Goal: Information Seeking & Learning: Learn about a topic

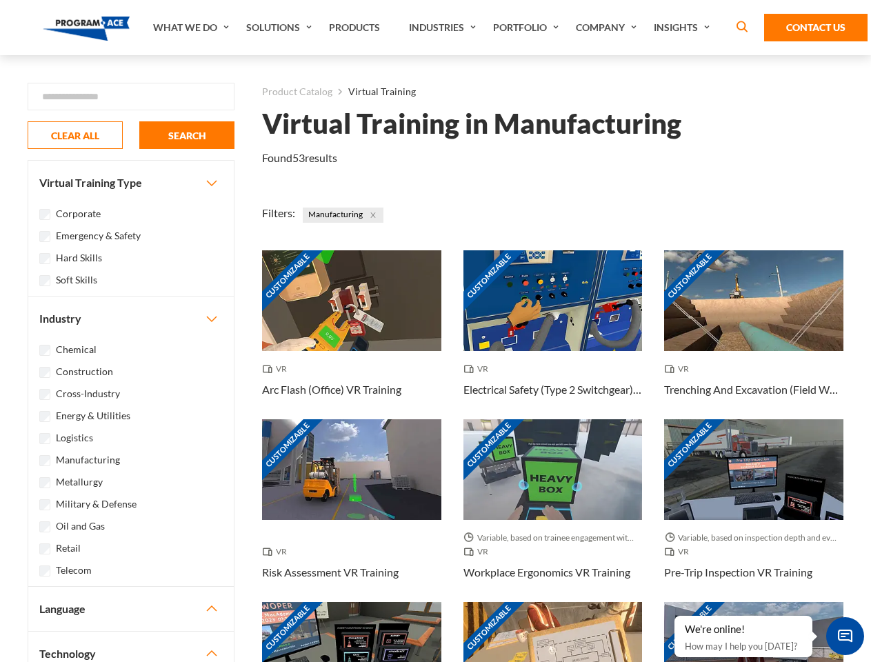
click at [192, 28] on link "What We Do" at bounding box center [192, 27] width 93 height 55
click at [281, 28] on link "Solutions" at bounding box center [280, 27] width 83 height 55
click at [444, 28] on link "Industries" at bounding box center [444, 27] width 84 height 55
click at [609, 28] on link "Company" at bounding box center [608, 27] width 78 height 55
click at [684, 28] on link "Insights" at bounding box center [683, 27] width 73 height 55
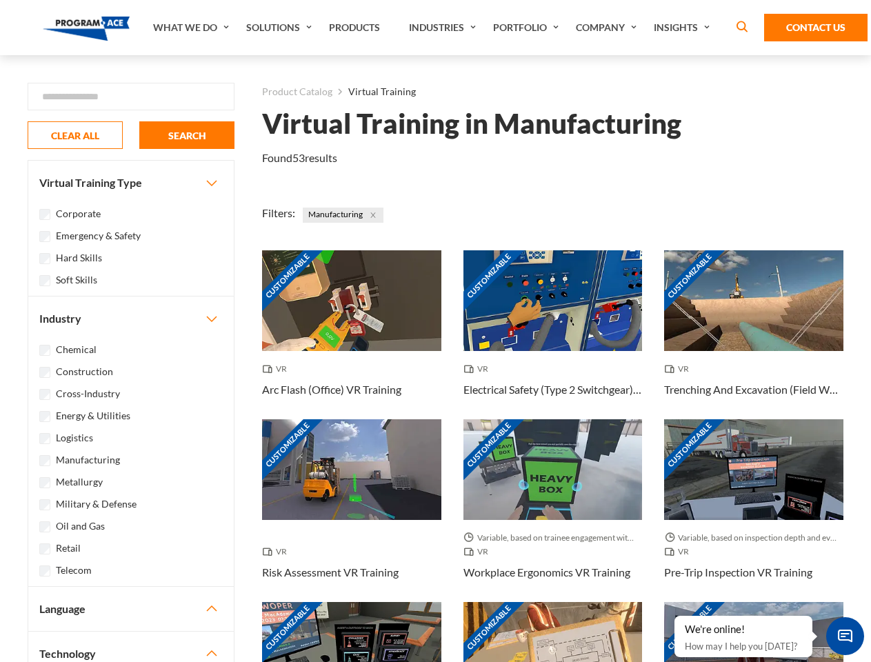
click at [0, 0] on div "Blog White Papers News" at bounding box center [0, 0] width 0 height 0
click at [0, 0] on strong "How Virtual Learning Can Enhance Workforce Productivity: A Guide for L&D Manage…" at bounding box center [0, 0] width 0 height 0
click at [844, 636] on span "Minimize live chat window" at bounding box center [845, 636] width 50 height 50
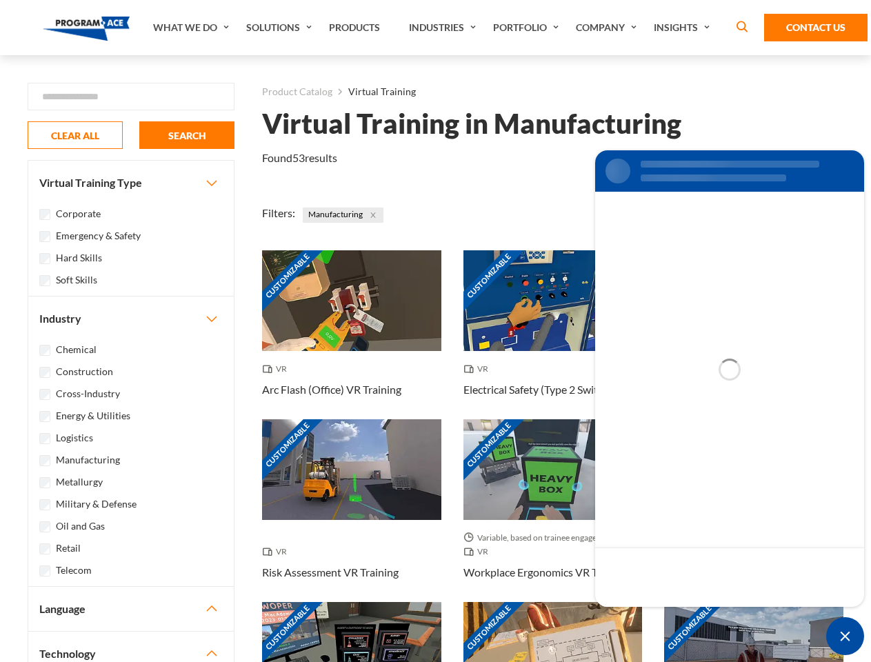
click at [675, 616] on div "Customizable" at bounding box center [753, 652] width 179 height 101
